Goal: Task Accomplishment & Management: Manage account settings

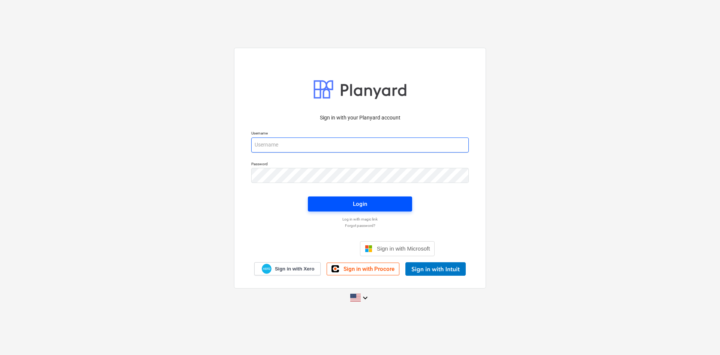
type input "[PERSON_NAME][EMAIL_ADDRESS][DOMAIN_NAME]"
click at [343, 207] on span "Login" at bounding box center [360, 204] width 86 height 10
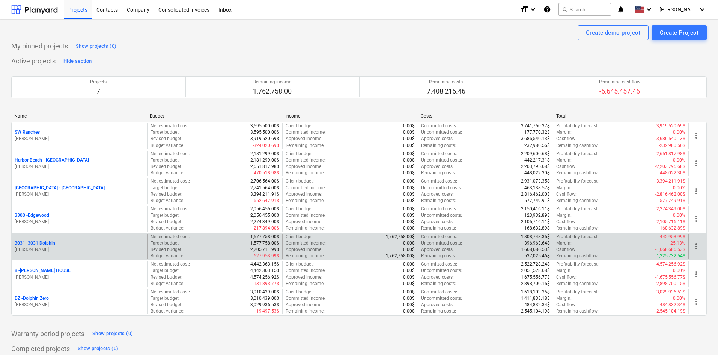
click at [56, 245] on div "3031 - 3031 Dolphin" at bounding box center [79, 243] width 129 height 6
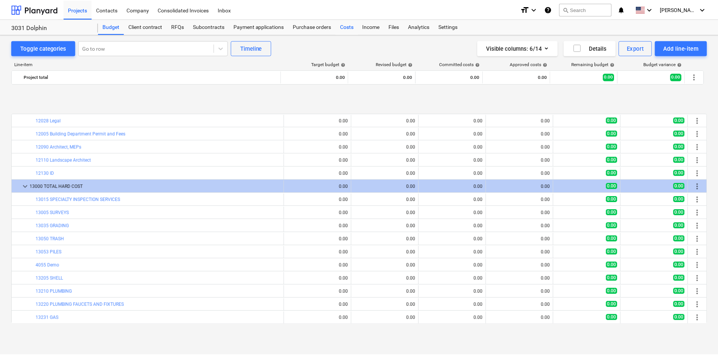
scroll to position [300, 0]
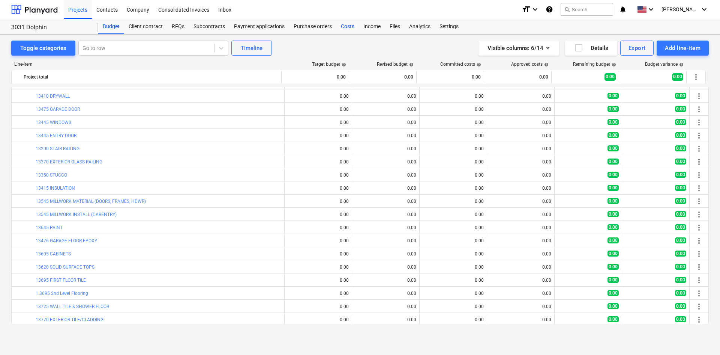
click at [349, 29] on div "Costs" at bounding box center [348, 26] width 23 height 15
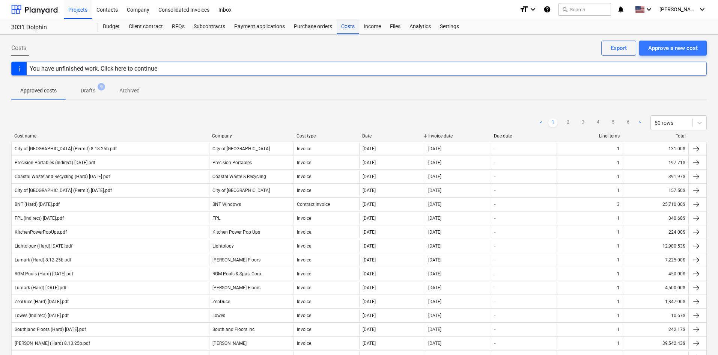
click at [338, 26] on div "Costs" at bounding box center [348, 26] width 23 height 15
click at [686, 53] on button "Approve a new cost" at bounding box center [673, 48] width 68 height 15
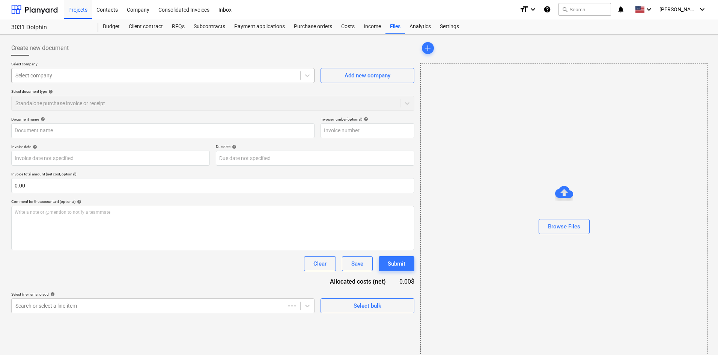
click at [68, 74] on div at bounding box center [155, 76] width 281 height 8
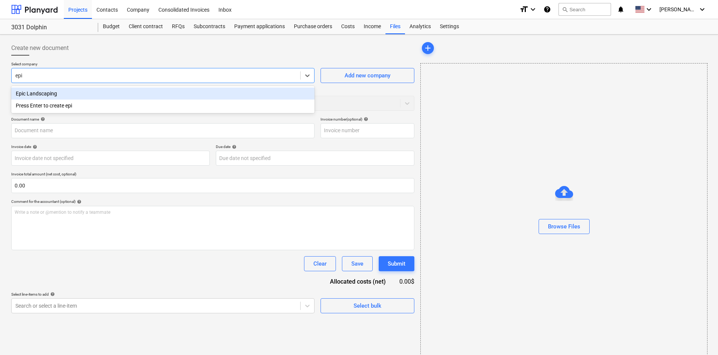
type input "epic"
click at [70, 95] on div "Epic Landscaping" at bounding box center [162, 93] width 303 height 12
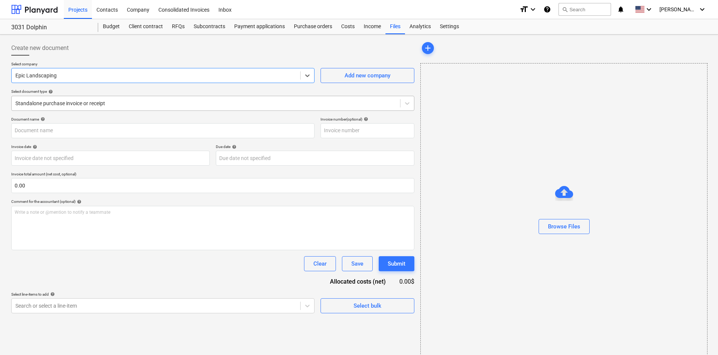
click at [67, 101] on div at bounding box center [205, 103] width 381 height 8
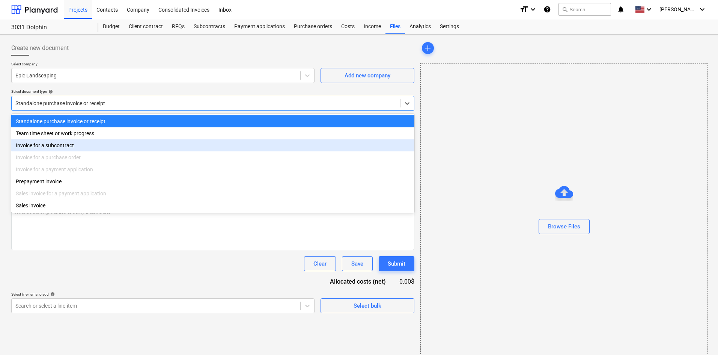
click at [69, 144] on div "Invoice for a subcontract" at bounding box center [212, 145] width 403 height 12
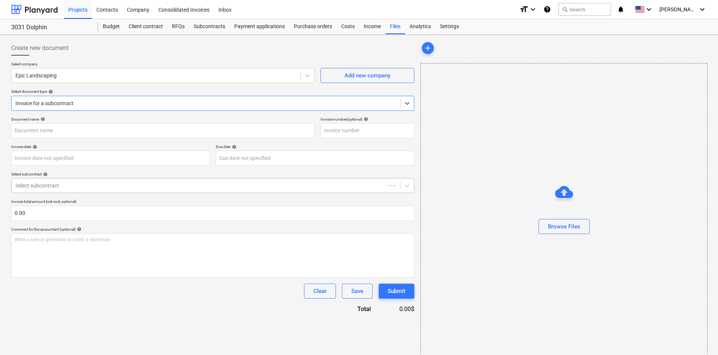
click at [71, 186] on div at bounding box center [198, 186] width 366 height 8
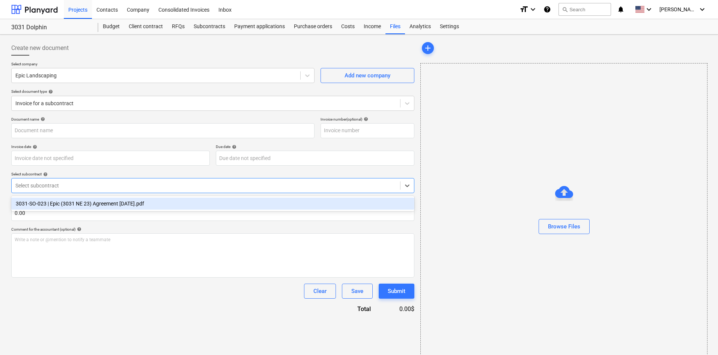
click at [92, 206] on div "3031-SO-023 | Epic (3031 NE 23) Agreement [DATE].pdf" at bounding box center [212, 203] width 403 height 12
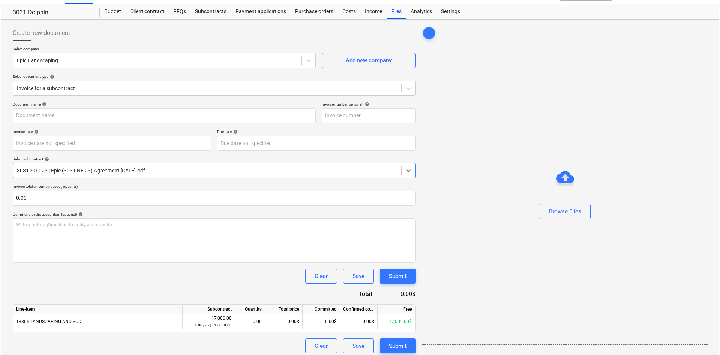
scroll to position [20, 0]
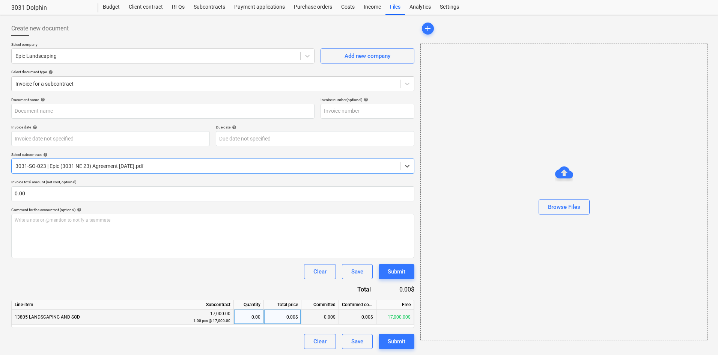
click at [276, 314] on div "0.00$" at bounding box center [283, 316] width 38 height 15
type input "5100"
click at [248, 269] on div "Clear Save Submit" at bounding box center [212, 271] width 403 height 15
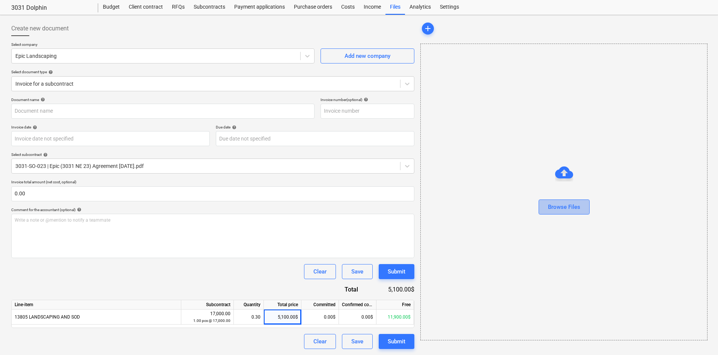
click at [569, 207] on div "Browse Files" at bounding box center [564, 207] width 32 height 10
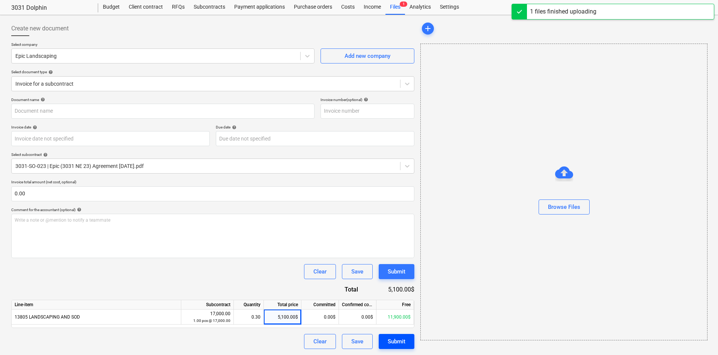
type input "Epic Landscaping (Hard) [DATE].pdf"
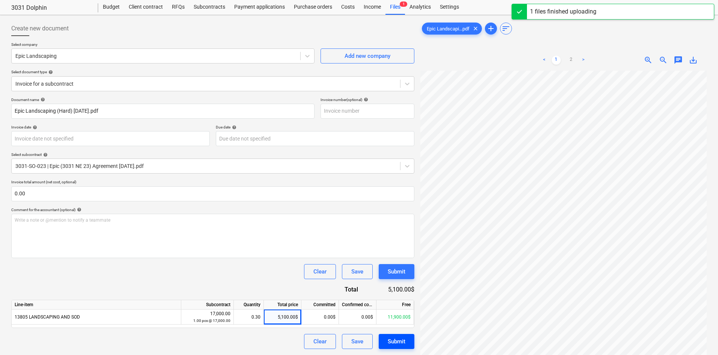
click at [398, 342] on div "Submit" at bounding box center [397, 341] width 18 height 10
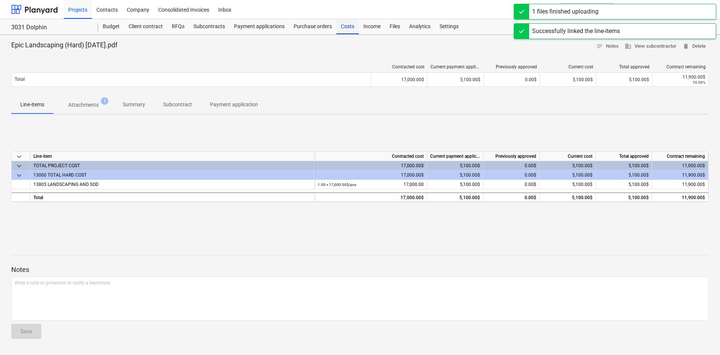
click at [344, 24] on div "Costs" at bounding box center [348, 26] width 23 height 15
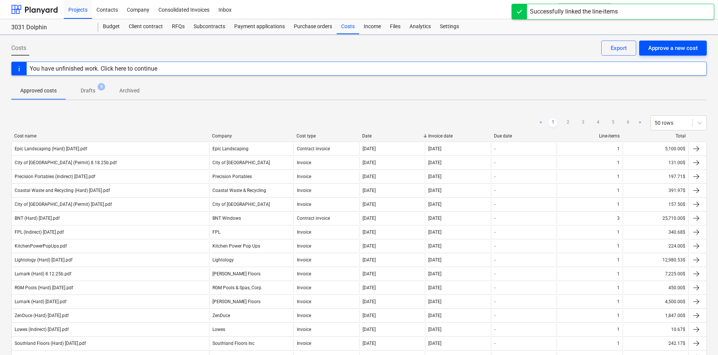
click at [668, 51] on div "Approve a new cost" at bounding box center [673, 48] width 50 height 10
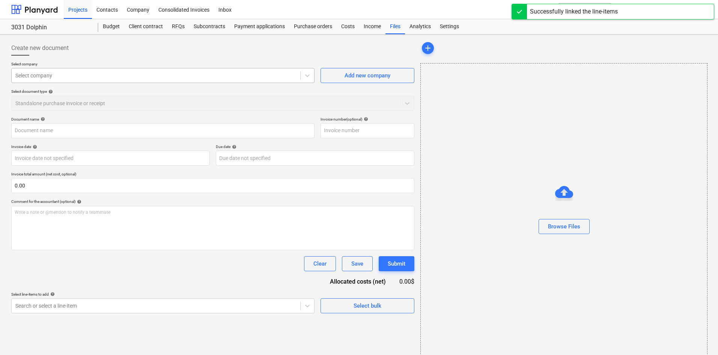
click at [146, 78] on div at bounding box center [155, 76] width 281 height 8
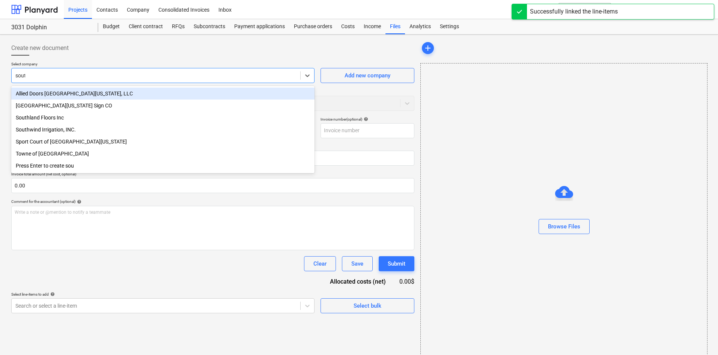
type input "south"
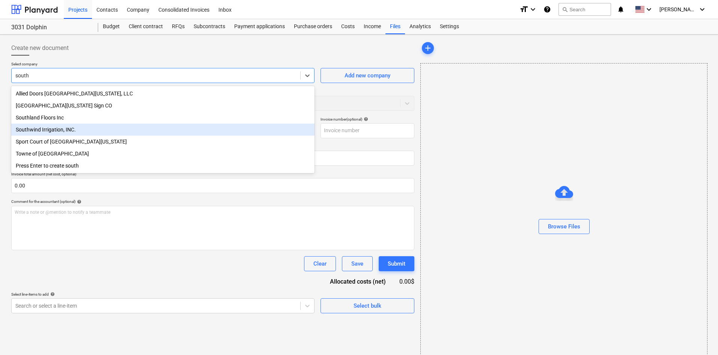
click at [108, 128] on div "Southwind Irrigation, INC." at bounding box center [162, 129] width 303 height 12
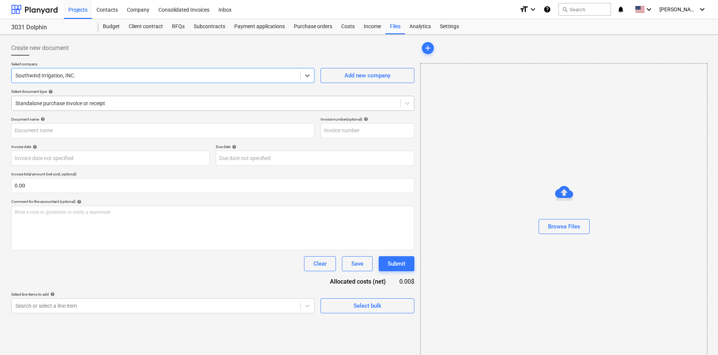
click at [104, 106] on div at bounding box center [205, 103] width 381 height 8
click at [133, 301] on body "Projects Contacts Company Consolidated Invoices Inbox format_size keyboard_arro…" at bounding box center [359, 177] width 718 height 355
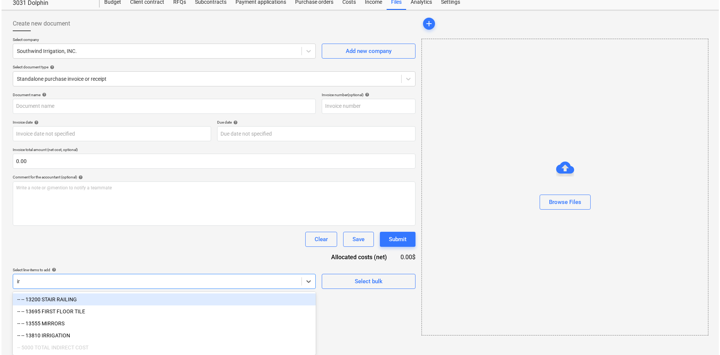
scroll to position [11, 0]
type input "irr"
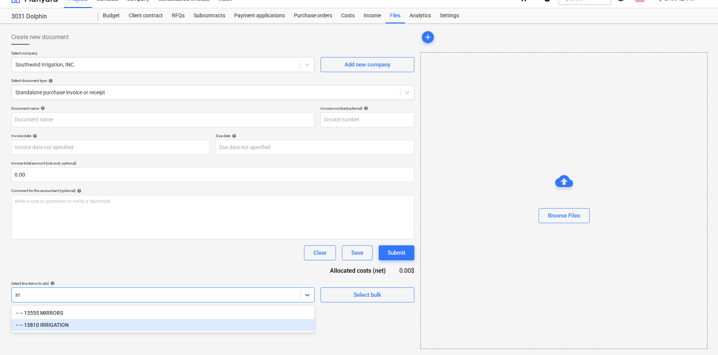
click at [69, 326] on div "-- -- 13810 IRRIGATION" at bounding box center [162, 325] width 303 height 12
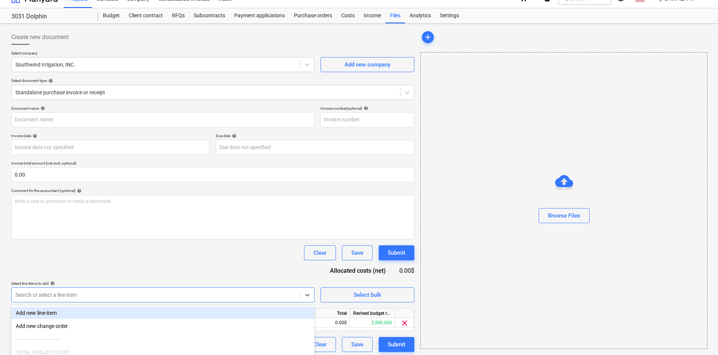
click at [129, 267] on div "Document name help Invoice number (optional) help Invoice date help Press the d…" at bounding box center [212, 229] width 403 height 246
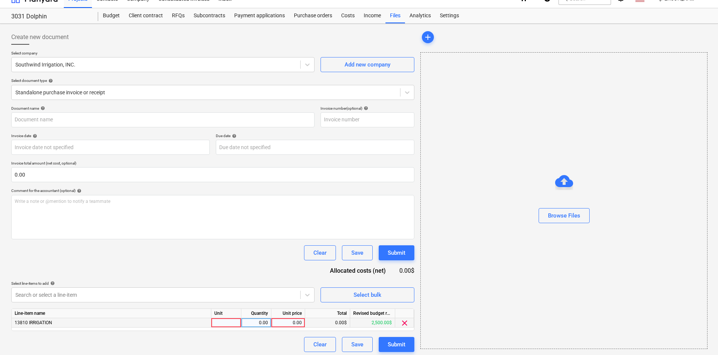
click at [279, 327] on div "0.00" at bounding box center [287, 322] width 27 height 9
type input "1184"
click at [252, 271] on div "Document name help Invoice number (optional) help Invoice date help Press the d…" at bounding box center [212, 229] width 403 height 246
click at [576, 209] on button "Browse Files" at bounding box center [563, 215] width 51 height 15
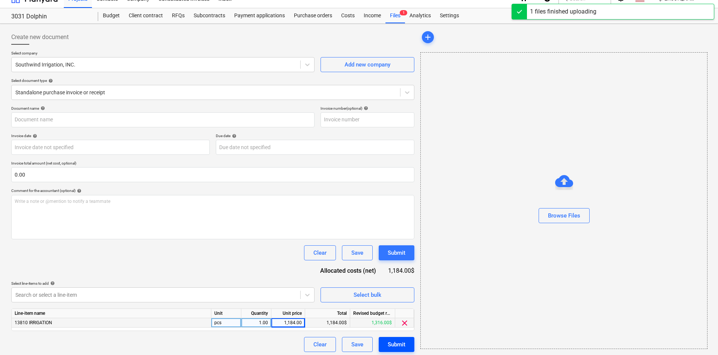
type input "Southwind Irrigation (Hard) [DATE].pdf"
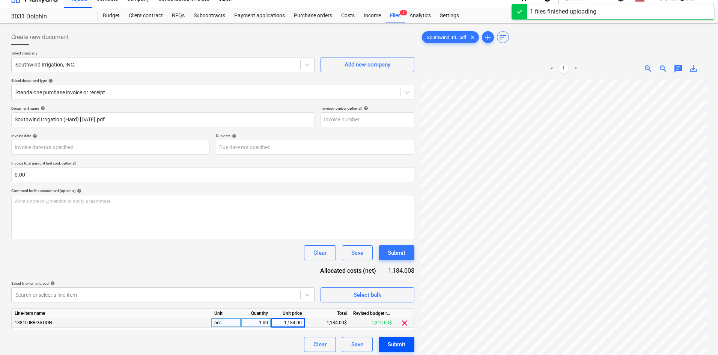
click at [391, 342] on div "Submit" at bounding box center [397, 344] width 18 height 10
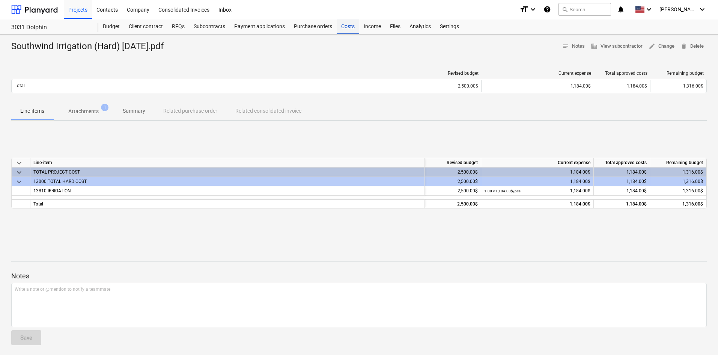
click at [350, 27] on div "Costs" at bounding box center [348, 26] width 23 height 15
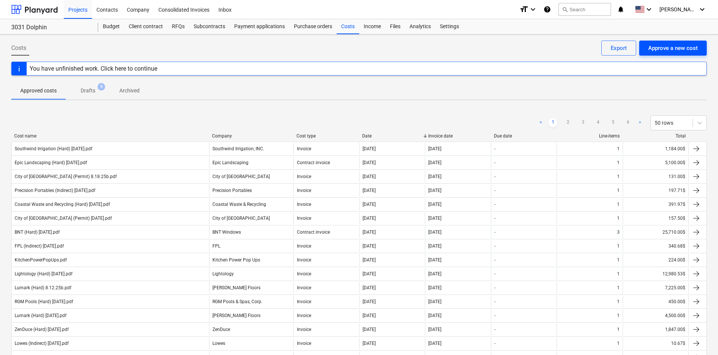
click at [664, 50] on div "Approve a new cost" at bounding box center [673, 48] width 50 height 10
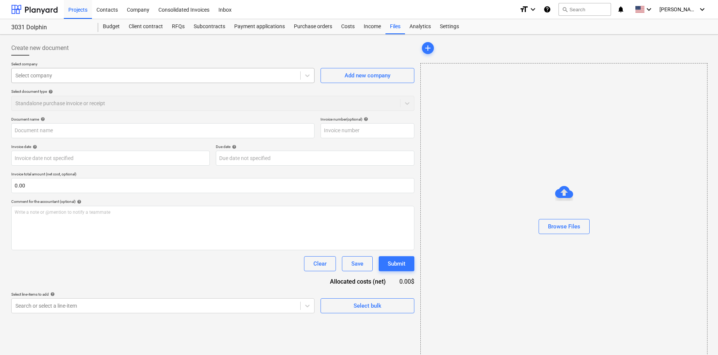
click at [153, 77] on div at bounding box center [155, 76] width 281 height 8
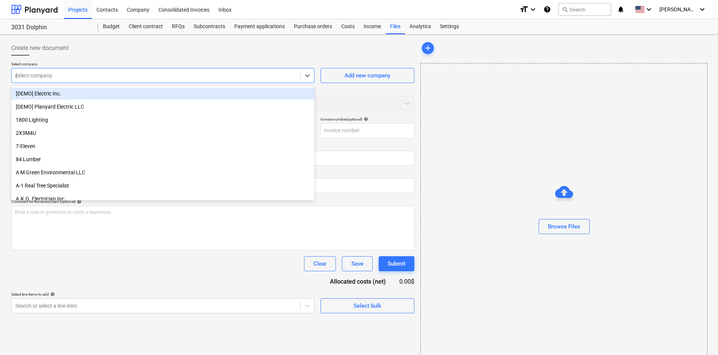
type input "gba"
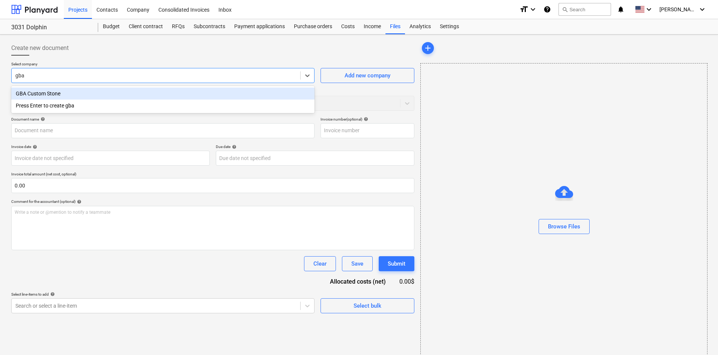
click at [147, 93] on div "GBA Custom Stone" at bounding box center [162, 93] width 303 height 12
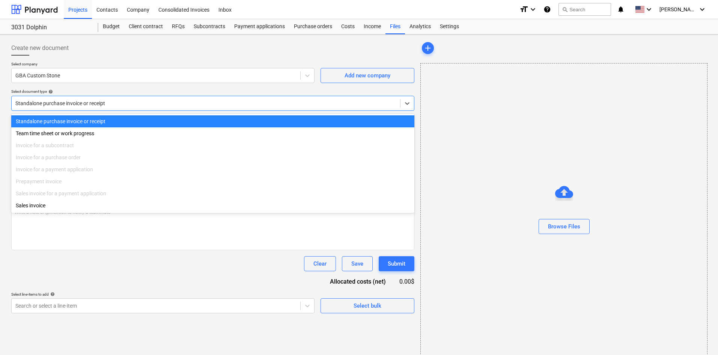
click at [132, 108] on div "Standalone purchase invoice or receipt" at bounding box center [206, 103] width 388 height 11
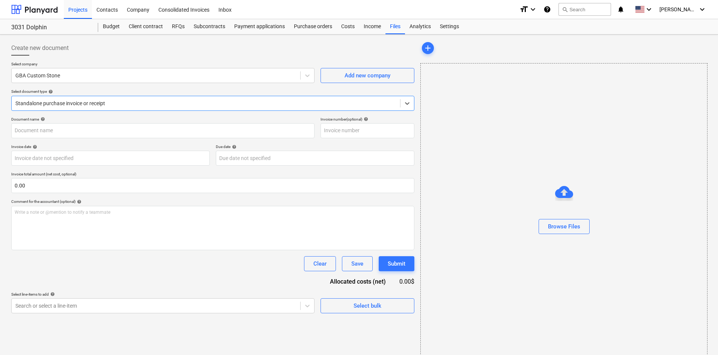
click at [132, 108] on div "Standalone purchase invoice or receipt" at bounding box center [206, 103] width 388 height 11
click at [216, 284] on div "Document name help Invoice number (optional) help Invoice date help Press the d…" at bounding box center [212, 215] width 403 height 196
click at [321, 269] on button "Clear" at bounding box center [320, 263] width 32 height 15
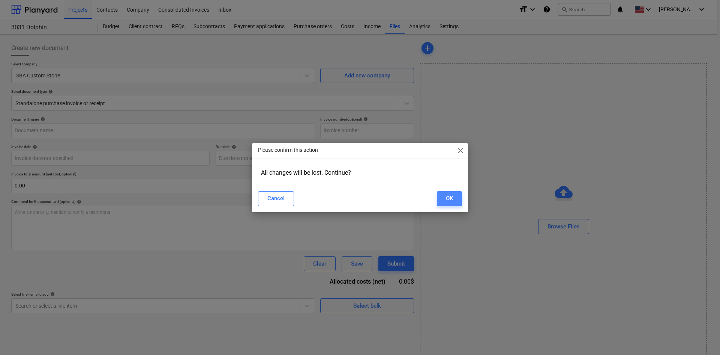
click at [462, 194] on button "OK" at bounding box center [449, 198] width 25 height 15
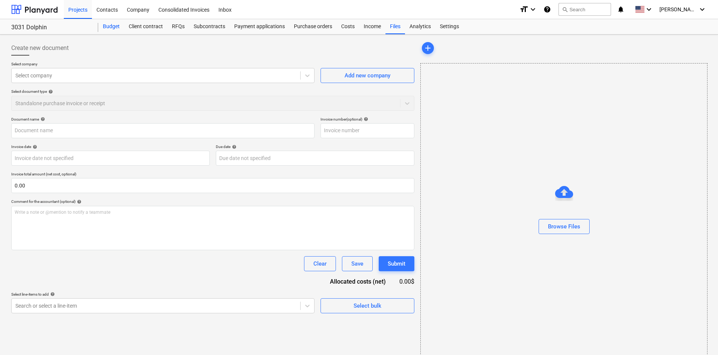
click at [113, 30] on div "Budget" at bounding box center [111, 26] width 26 height 15
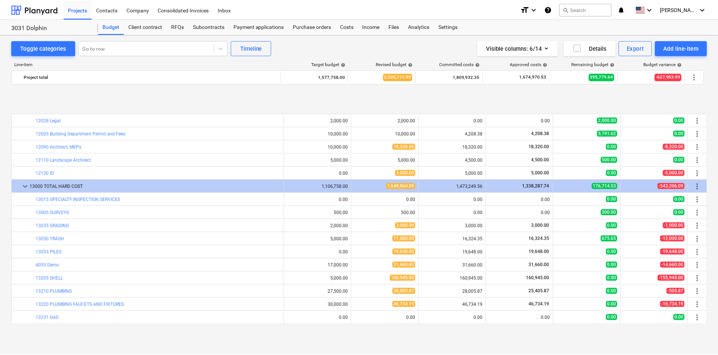
scroll to position [300, 0]
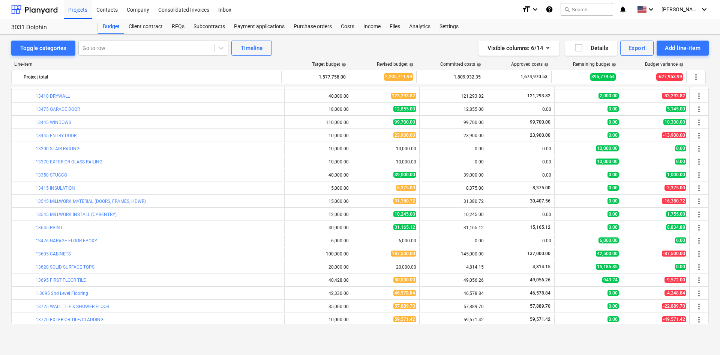
drag, startPoint x: 500, startPoint y: 342, endPoint x: 513, endPoint y: 354, distance: 17.8
click at [500, 342] on div "Toggle categories Go to row Timeline Visible columns : 6/14 Details Export Add …" at bounding box center [360, 195] width 720 height 320
click at [352, 26] on div "Costs" at bounding box center [348, 26] width 23 height 15
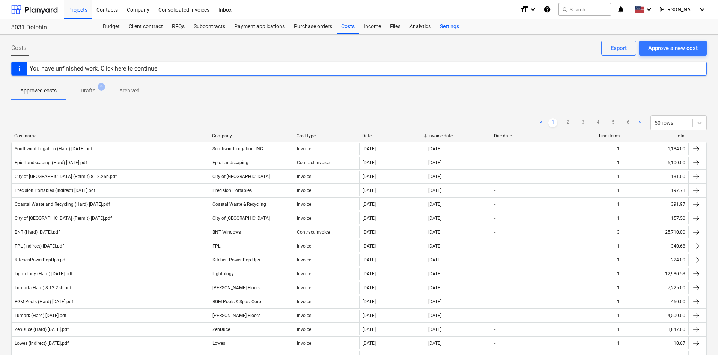
click at [351, 29] on div "Costs" at bounding box center [348, 26] width 23 height 15
click at [674, 52] on div "Approve a new cost" at bounding box center [673, 48] width 50 height 10
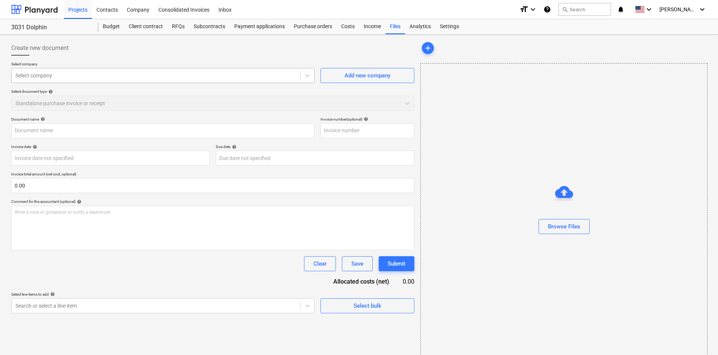
click at [92, 76] on div at bounding box center [155, 76] width 281 height 8
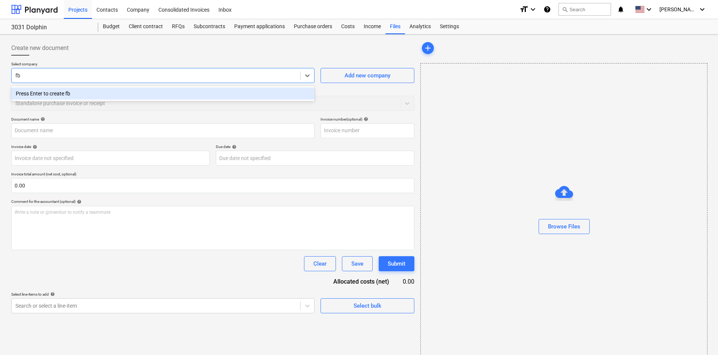
type input "f"
type input "gba"
click at [57, 92] on div "GBA Custom Stone" at bounding box center [162, 93] width 303 height 12
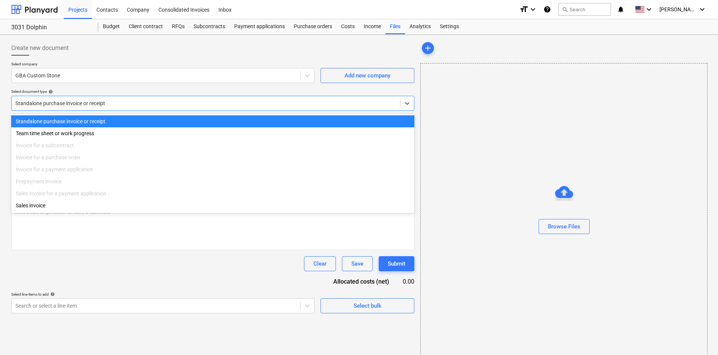
click at [66, 103] on div at bounding box center [205, 103] width 381 height 8
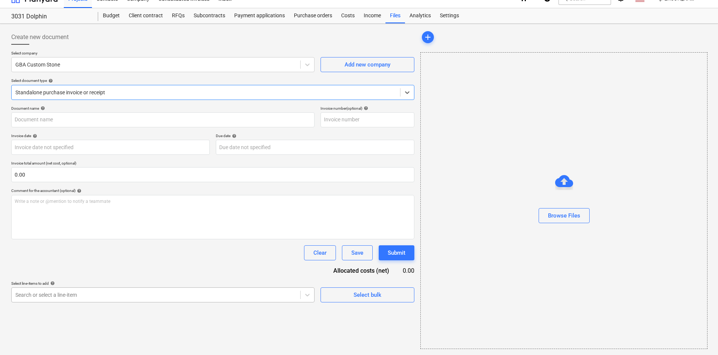
click at [102, 305] on body "Projects Contacts Company Consolidated Invoices Inbox format_size keyboard_arro…" at bounding box center [359, 166] width 718 height 355
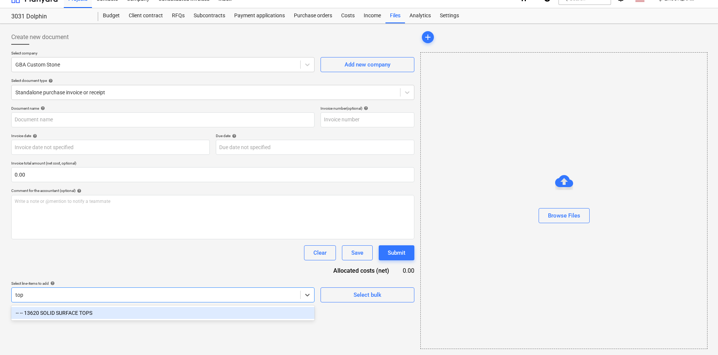
scroll to position [11, 0]
type input "tops"
click at [110, 311] on div "-- -- 13620 SOLID SURFACE TOPS" at bounding box center [162, 313] width 303 height 12
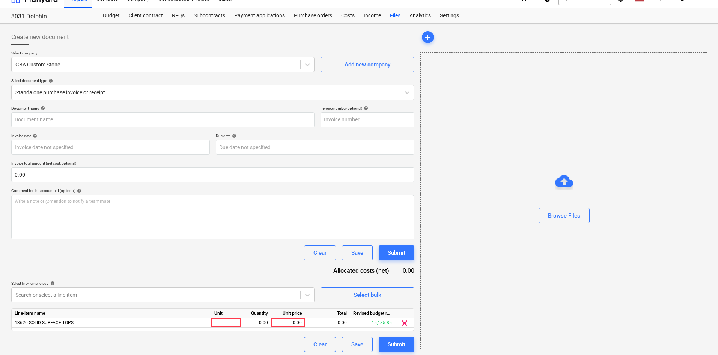
click at [176, 263] on div "Document name help Invoice number (optional) help Invoice date help Press the d…" at bounding box center [212, 229] width 403 height 246
click at [563, 221] on button "Browse Files" at bounding box center [563, 215] width 51 height 15
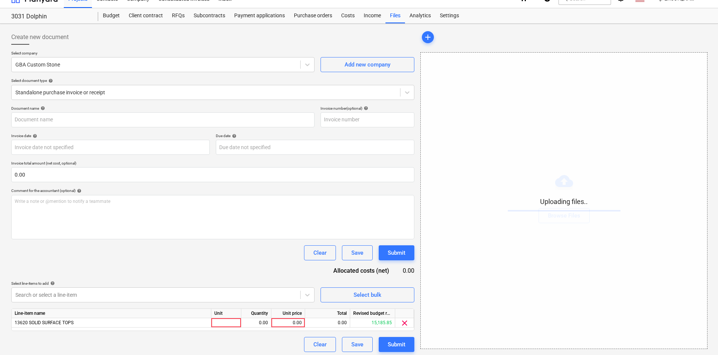
type input "GBA Works (Hard) [DATE].pdf"
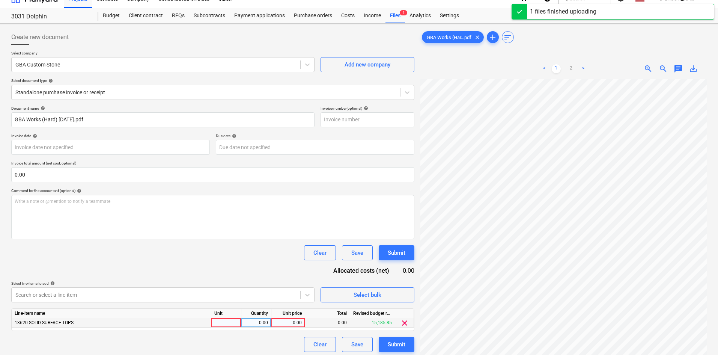
click at [282, 322] on div "0.00" at bounding box center [287, 322] width 27 height 9
type input "[STREET_ADDRESS]"
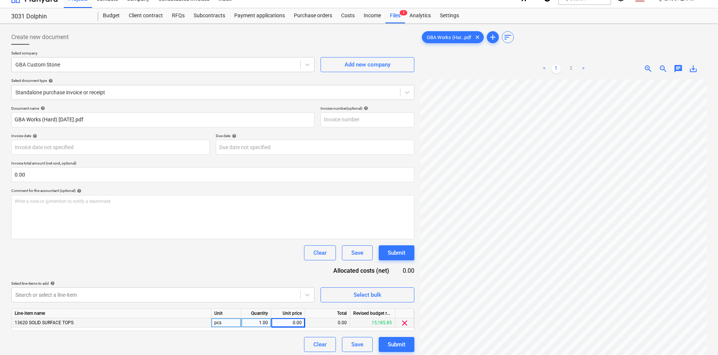
click at [293, 322] on div "0.00" at bounding box center [287, 322] width 27 height 9
type input "8166.90"
click at [237, 271] on div "Document name help GBA Works (Hard) [DATE].pdf Invoice number (optional) help I…" at bounding box center [212, 229] width 403 height 246
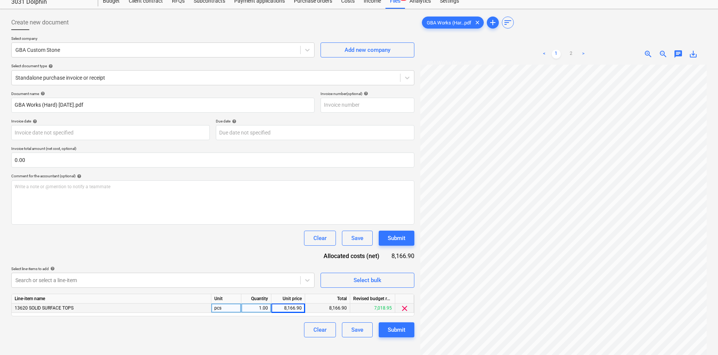
scroll to position [0, 0]
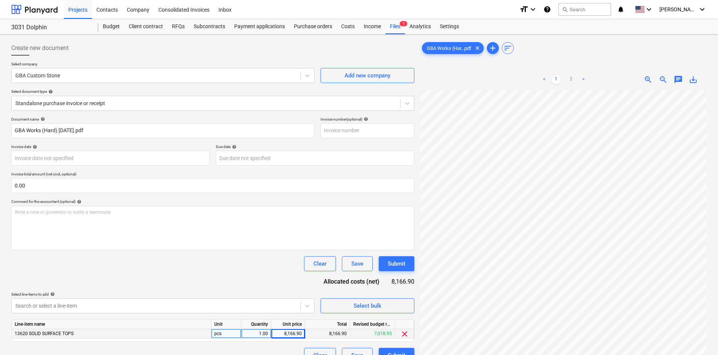
click at [576, 78] on ul "< 1 2 >" at bounding box center [564, 79] width 92 height 9
click at [569, 79] on link "2" at bounding box center [571, 79] width 9 height 9
click at [553, 80] on div "< 1 2 > zoom_in zoom_out chat 0 save_alt" at bounding box center [563, 246] width 286 height 355
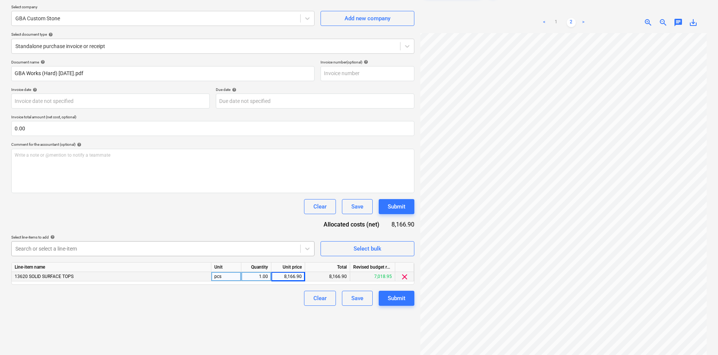
scroll to position [75, 0]
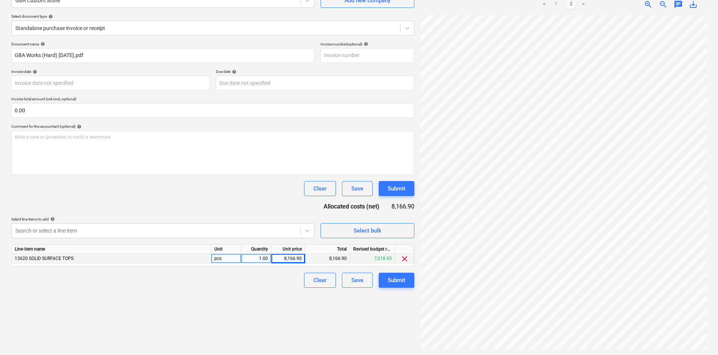
click at [258, 260] on div "1.00" at bounding box center [256, 258] width 24 height 9
type input "2"
click at [280, 197] on div "Document name help GBA Works (Hard) [DATE].pdf Invoice number (optional) help I…" at bounding box center [212, 165] width 403 height 246
drag, startPoint x: 250, startPoint y: 257, endPoint x: 282, endPoint y: 254, distance: 31.7
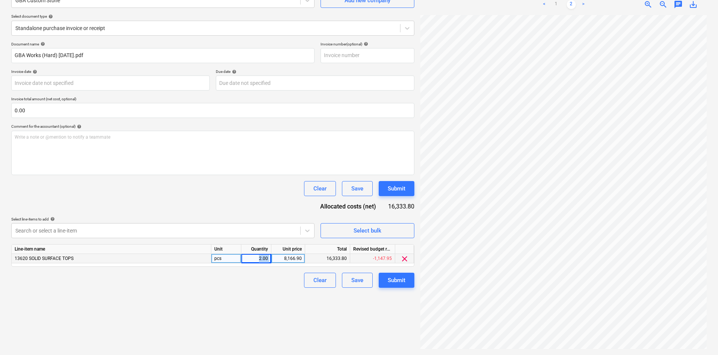
click at [0, 0] on div "13620 SOLID SURFACE TOPS pcs 2.00 8,166.90 16,333.80 -1,147.95 clear" at bounding box center [0, 0] width 0 height 0
click at [247, 199] on div "Document name help GBA Works (Hard) [DATE].pdf Invoice number (optional) help I…" at bounding box center [212, 165] width 403 height 246
click at [271, 303] on div "Create new document Select company GBA Custom Stone Add new company Select docu…" at bounding box center [212, 156] width 409 height 389
click at [409, 280] on button "Submit" at bounding box center [397, 279] width 36 height 15
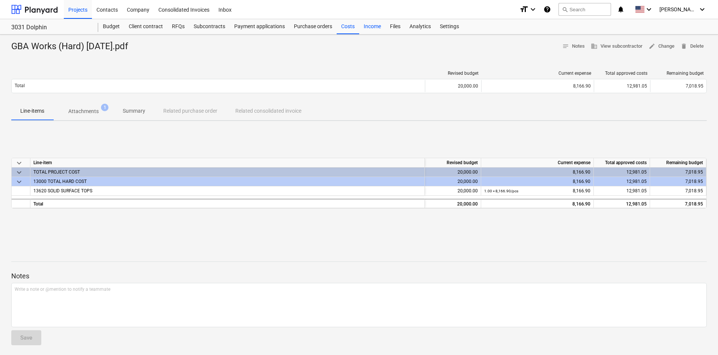
click at [347, 32] on div "Costs" at bounding box center [348, 26] width 23 height 15
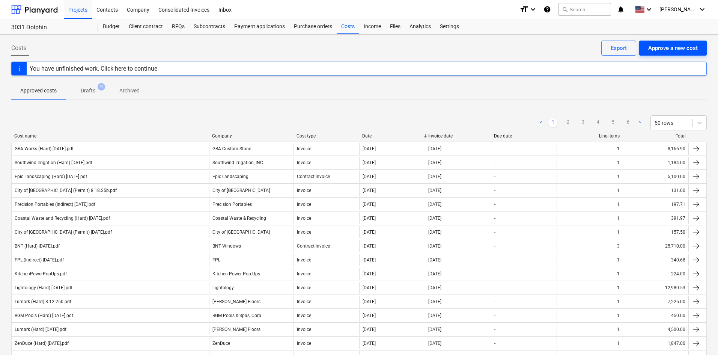
click at [659, 51] on div "Approve a new cost" at bounding box center [673, 48] width 50 height 10
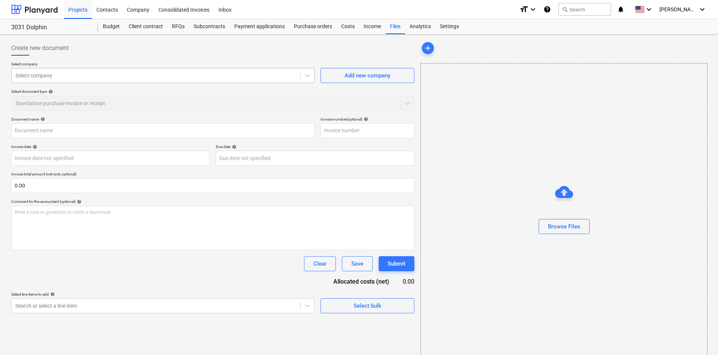
click at [139, 79] on div at bounding box center [155, 76] width 281 height 8
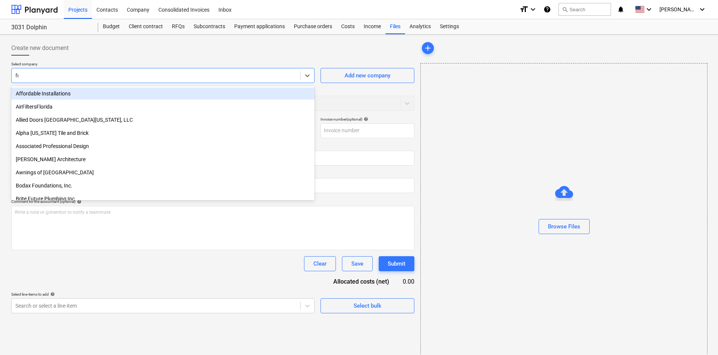
type input "fer"
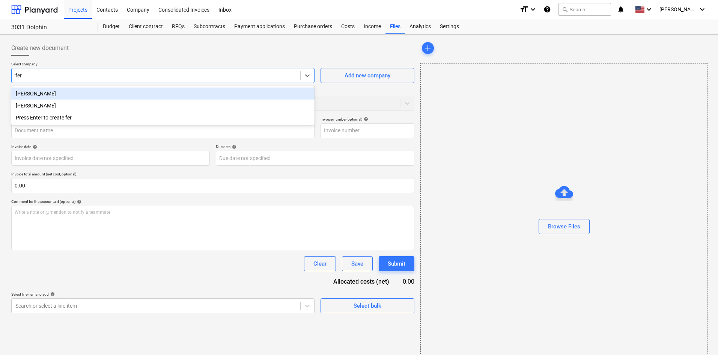
click at [97, 95] on div "[PERSON_NAME]" at bounding box center [162, 93] width 303 height 12
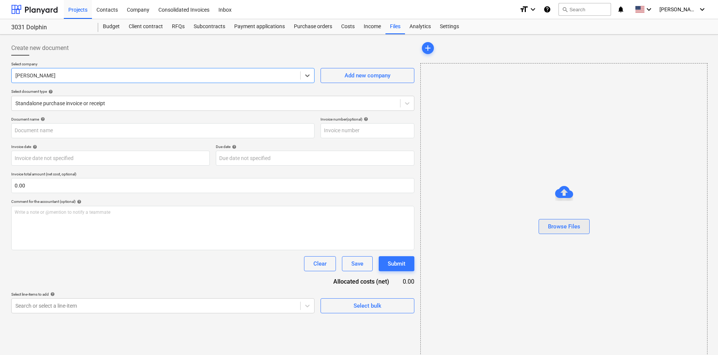
click at [560, 226] on div "Browse Files" at bounding box center [564, 226] width 32 height 10
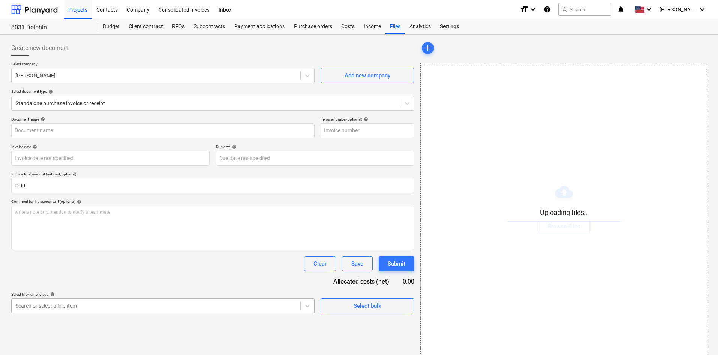
click at [195, 305] on body "Projects Contacts Company Consolidated Invoices Inbox format_size keyboard_arro…" at bounding box center [359, 177] width 718 height 355
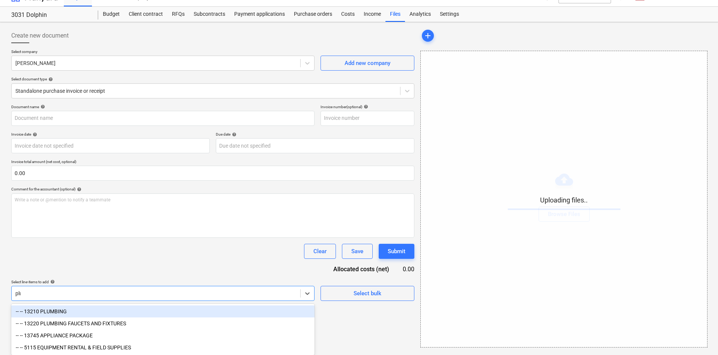
scroll to position [11, 0]
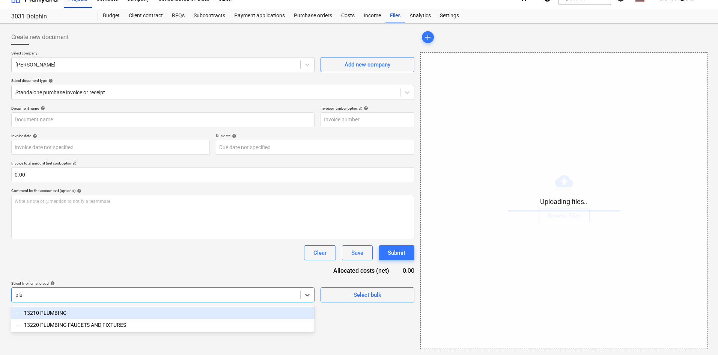
type input "plum"
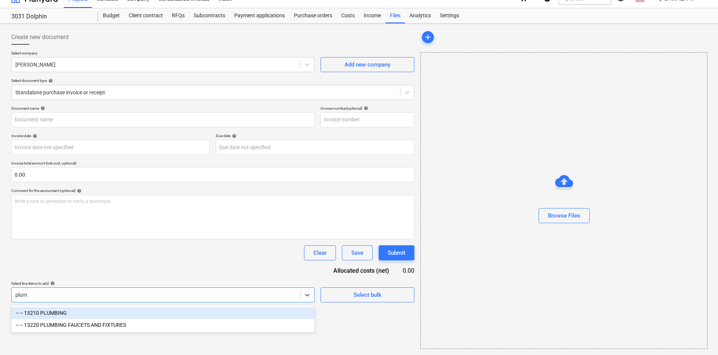
type input "[PERSON_NAME] (Hard) [DATE].pdf"
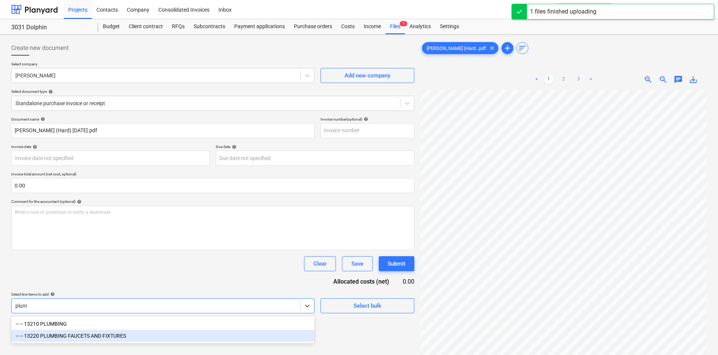
click at [89, 338] on div "-- -- 13220 PLUMBING FAUCETS AND FIXTURES" at bounding box center [162, 335] width 303 height 12
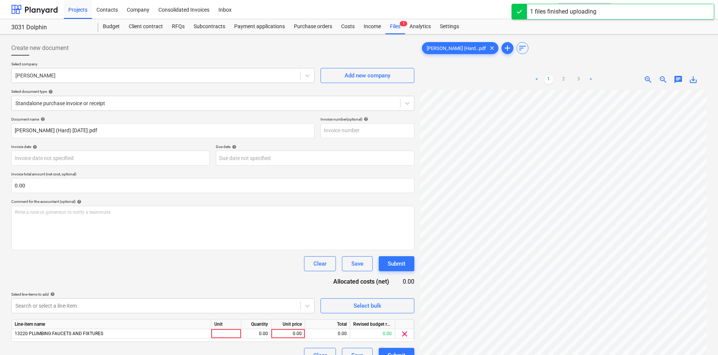
click at [170, 281] on div "Document name help [PERSON_NAME] (Hard) [DATE].pdf Invoice number (optional) he…" at bounding box center [212, 240] width 403 height 246
click at [277, 331] on div "0.00" at bounding box center [287, 333] width 27 height 9
click at [293, 336] on div "0.00" at bounding box center [287, 333] width 27 height 9
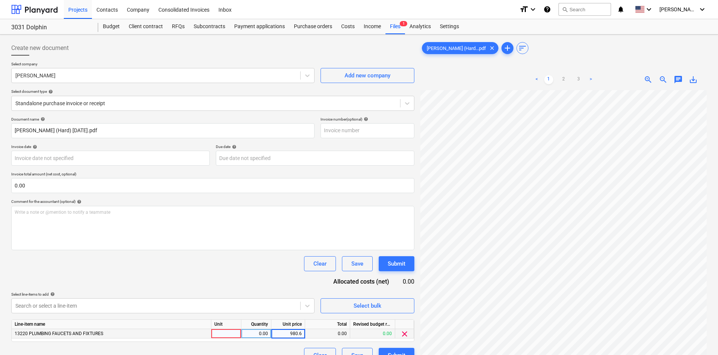
type input "980.61"
click at [265, 274] on div "Document name help [PERSON_NAME] (Hard) [DATE].pdf Invoice number (optional) he…" at bounding box center [212, 240] width 403 height 246
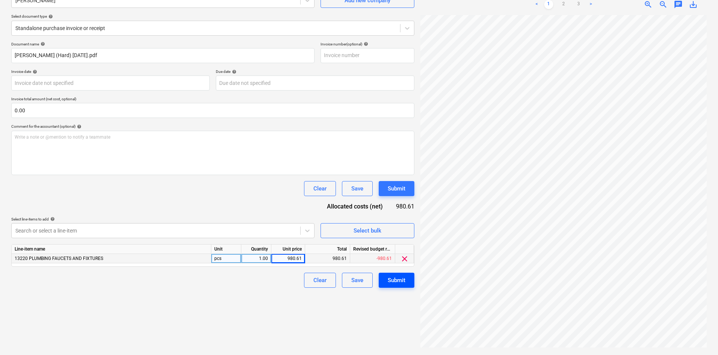
click at [401, 276] on div "Submit" at bounding box center [397, 280] width 18 height 10
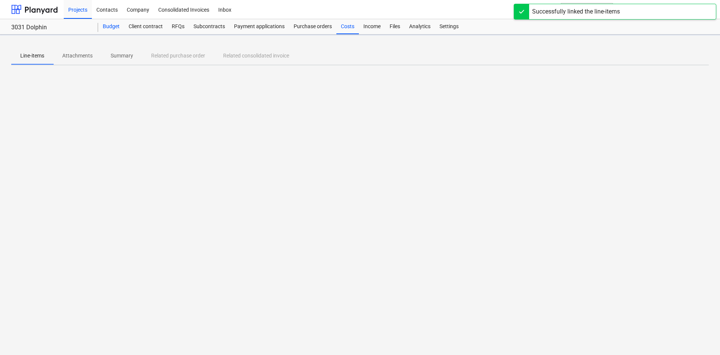
click at [117, 26] on div "Budget" at bounding box center [111, 26] width 26 height 15
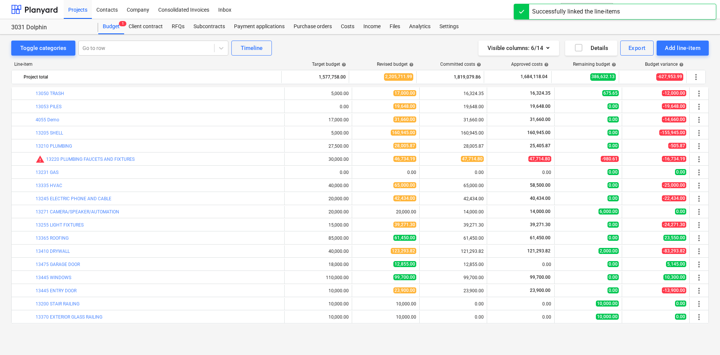
scroll to position [75, 0]
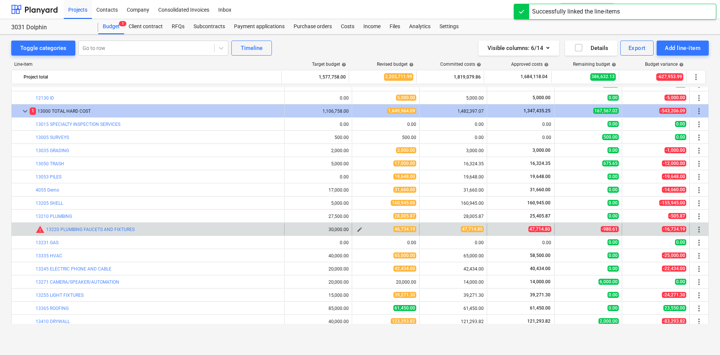
click at [358, 227] on span "edit" at bounding box center [360, 229] width 6 height 6
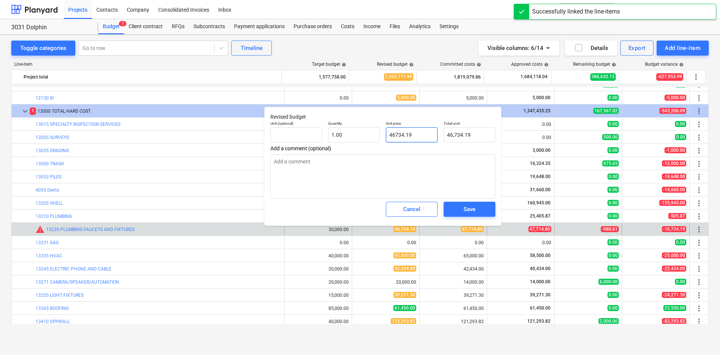
drag, startPoint x: 418, startPoint y: 134, endPoint x: 329, endPoint y: 144, distance: 89.5
click at [329, 144] on div "Unit (optional) Quantity 1.00 Unit price 46734.19 Total cost 46,734.19" at bounding box center [383, 131] width 231 height 27
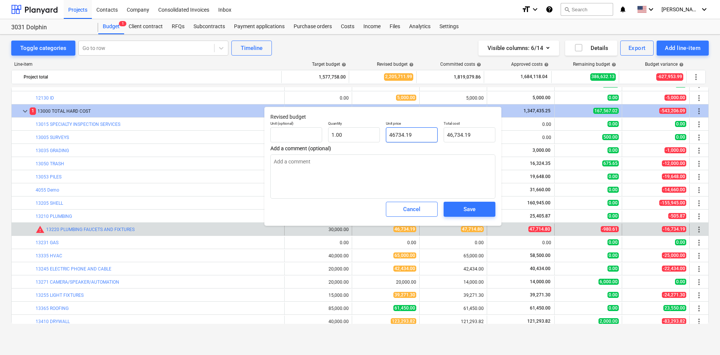
type input "4"
type textarea "x"
type input "4.00"
type input "47"
type textarea "x"
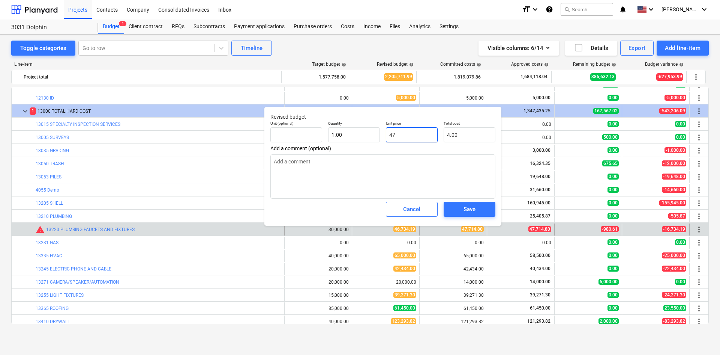
type input "47.00"
type input "477"
type textarea "x"
type input "477.00"
type input "4771"
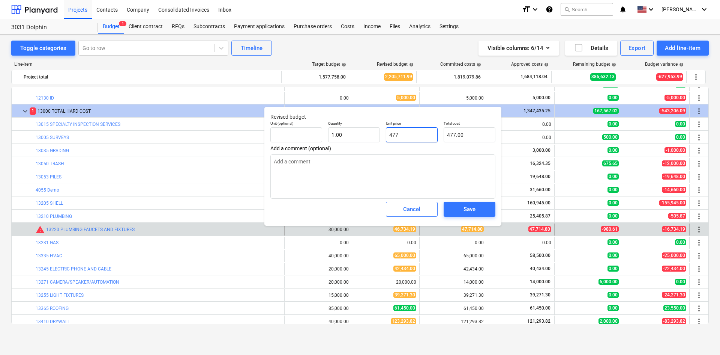
type textarea "x"
type input "4,771.00"
type input "47714"
type textarea "x"
type input "47,714.00"
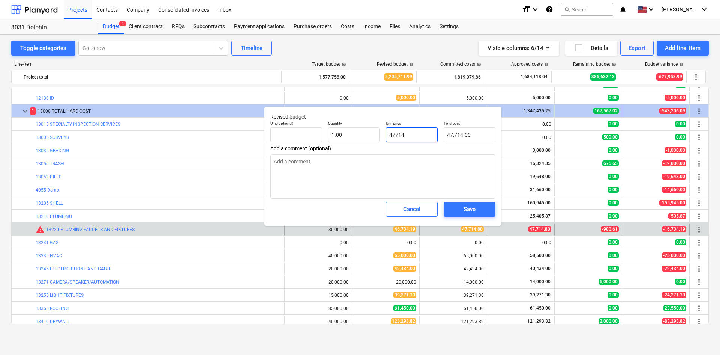
type input "47714."
type textarea "x"
type input "47714.8"
type textarea "x"
type input "47,714.80"
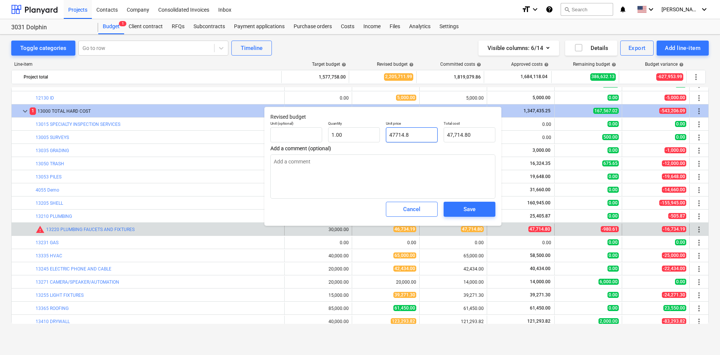
type input "47714.80"
type textarea "x"
type input "47,714.80"
click at [480, 204] on button "Save" at bounding box center [470, 208] width 52 height 15
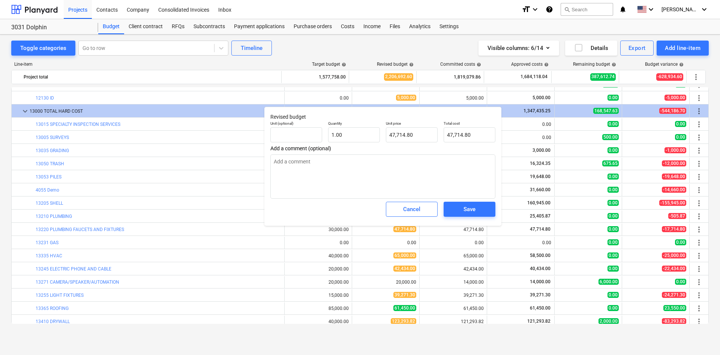
type textarea "x"
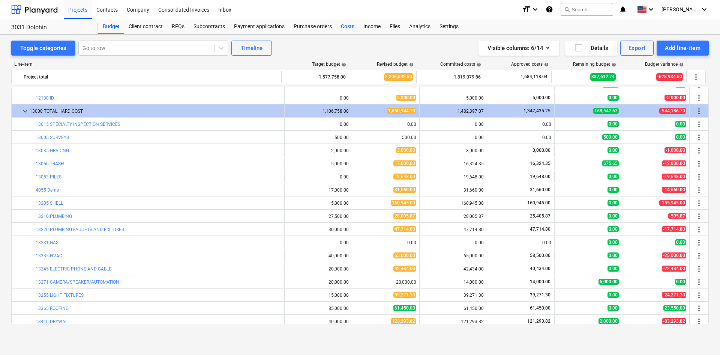
click at [343, 27] on div "Costs" at bounding box center [348, 26] width 23 height 15
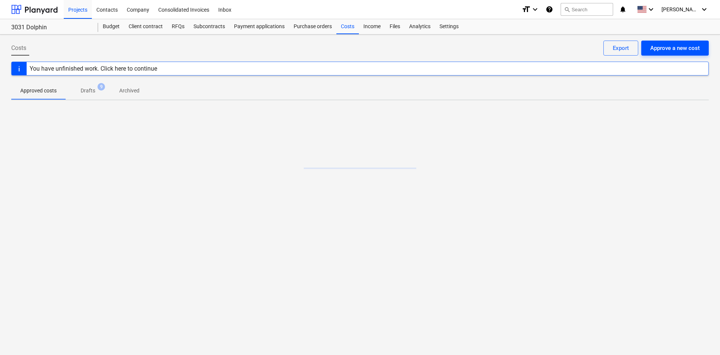
click at [672, 51] on div "Approve a new cost" at bounding box center [676, 48] width 50 height 10
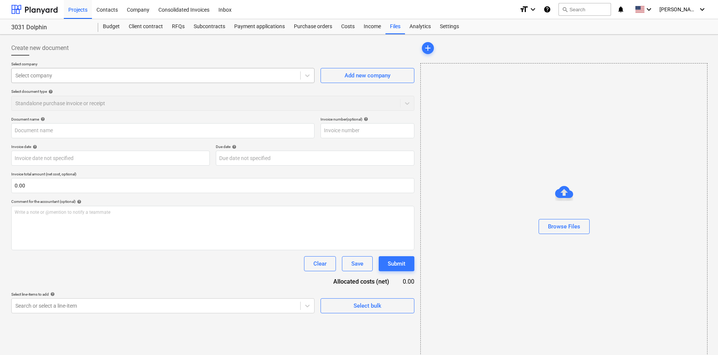
click at [169, 80] on div "Select company" at bounding box center [156, 75] width 289 height 11
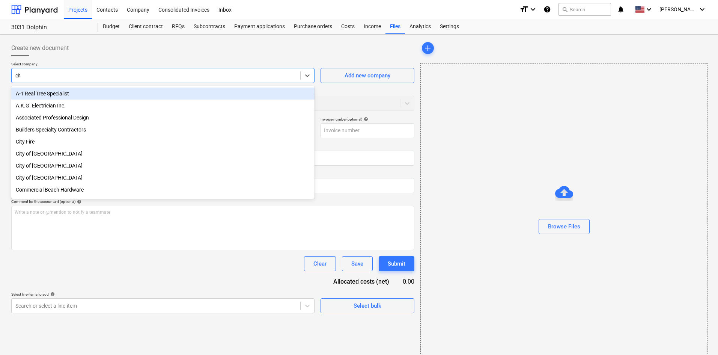
type input "city"
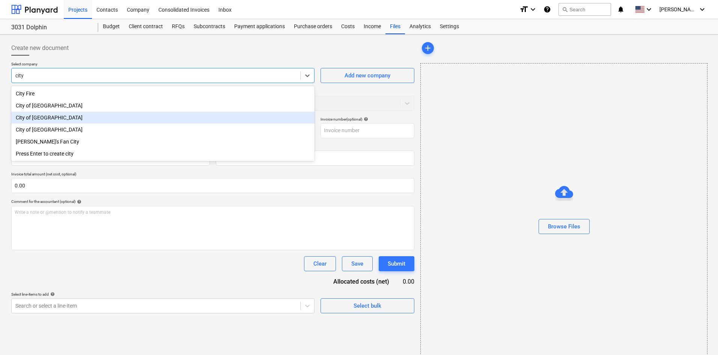
drag, startPoint x: 67, startPoint y: 128, endPoint x: 74, endPoint y: 119, distance: 11.0
click at [74, 119] on div "City Fire City of [GEOGRAPHIC_DATA] of [GEOGRAPHIC_DATA] City of [GEOGRAPHIC_DA…" at bounding box center [162, 123] width 303 height 75
click at [74, 119] on div "City of [GEOGRAPHIC_DATA]" at bounding box center [162, 117] width 303 height 12
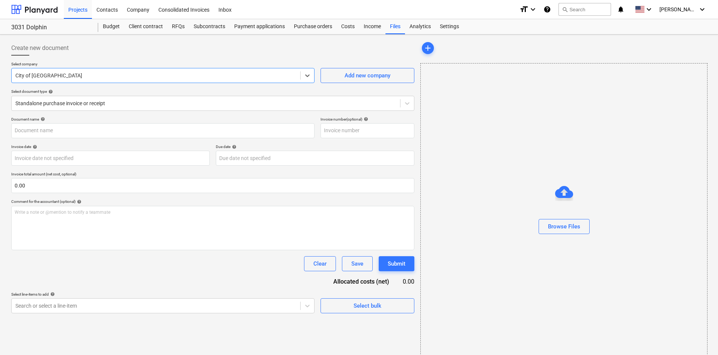
click at [573, 218] on div at bounding box center [564, 213] width 286 height 12
click at [561, 229] on div "Browse Files" at bounding box center [564, 226] width 32 height 10
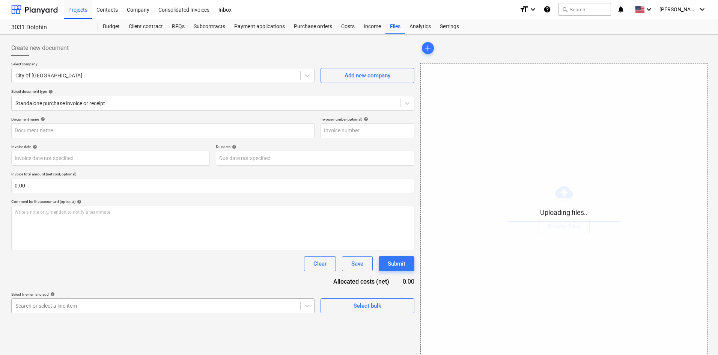
scroll to position [75, 0]
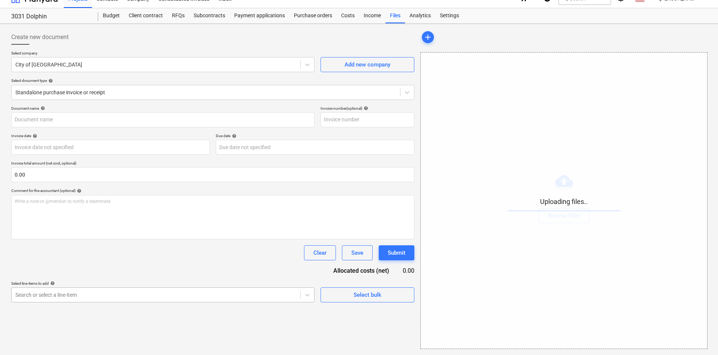
click at [181, 307] on body "Projects Contacts Company Consolidated Invoices Inbox format_size keyboard_arro…" at bounding box center [359, 166] width 718 height 355
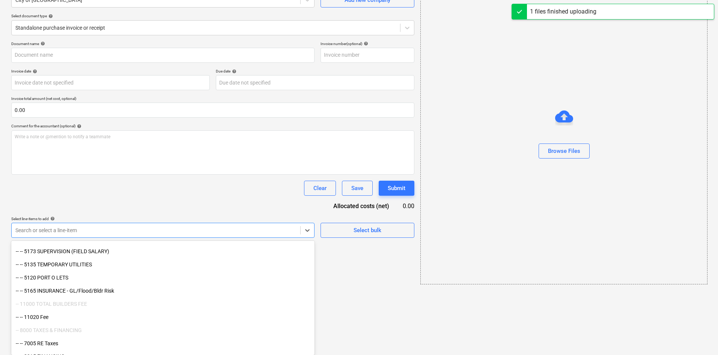
scroll to position [859, 0]
type input "City of [GEOGRAPHIC_DATA] (Indirect) [DATE].pdf"
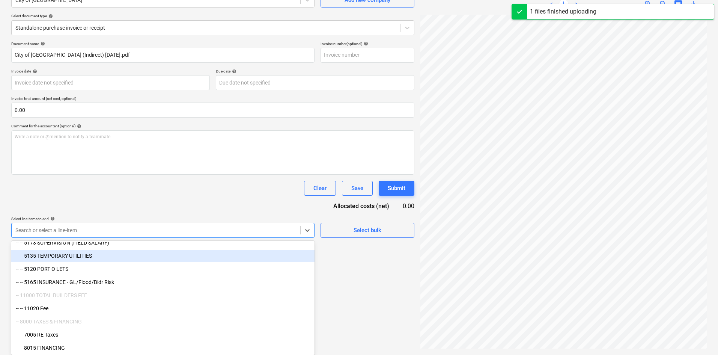
click at [110, 255] on div "-- -- 5135 TEMPORARY UTILITIES" at bounding box center [162, 256] width 303 height 12
click at [149, 204] on div "Document name help City of [GEOGRAPHIC_DATA] (Indirect) [DATE].pdf Invoice numb…" at bounding box center [212, 164] width 403 height 246
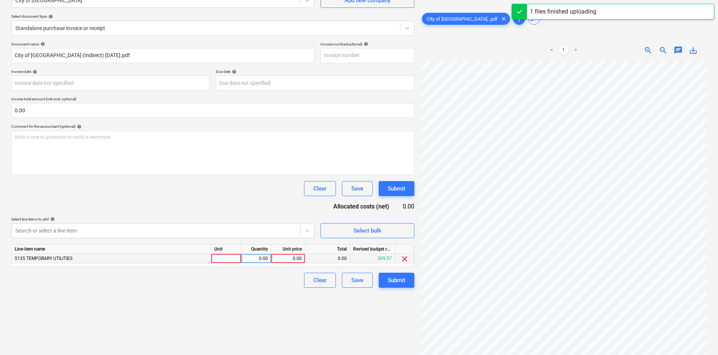
click at [272, 256] on div "0.00" at bounding box center [288, 258] width 34 height 9
type input "218.68"
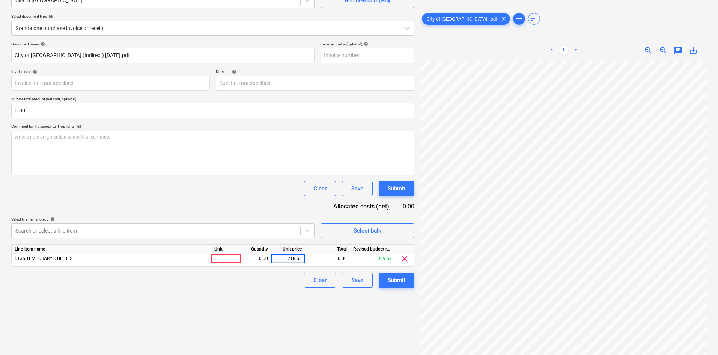
click at [284, 331] on div "Create new document Select company City of [GEOGRAPHIC_DATA] Add new company Se…" at bounding box center [212, 156] width 409 height 389
click at [405, 280] on div "Submit" at bounding box center [397, 280] width 18 height 10
